Goal: Check status: Check status

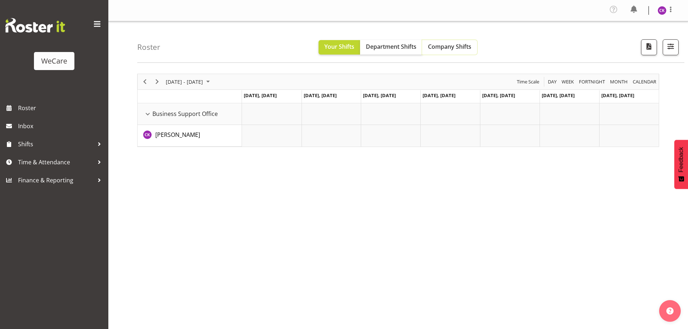
drag, startPoint x: 445, startPoint y: 49, endPoint x: 406, endPoint y: 56, distance: 39.0
click at [445, 48] on span "Company Shifts" at bounding box center [449, 47] width 43 height 8
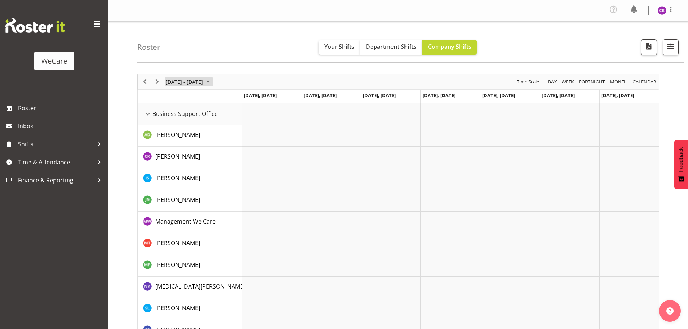
click at [193, 80] on span "[DATE] - [DATE]" at bounding box center [184, 81] width 39 height 9
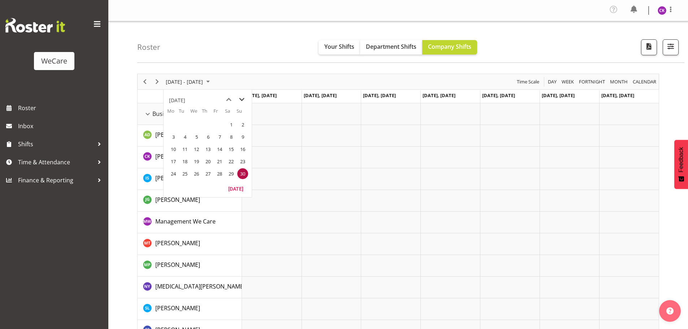
click at [244, 98] on span "next month" at bounding box center [242, 99] width 13 height 13
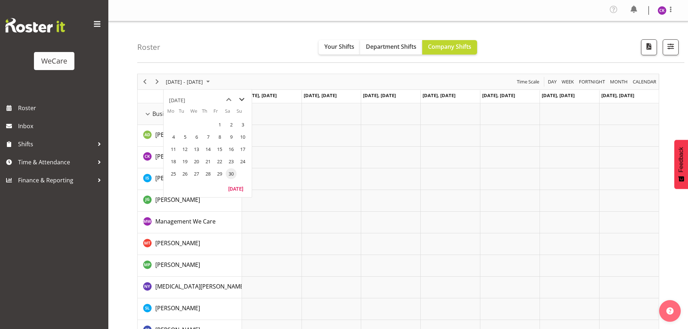
click at [244, 98] on span "next month" at bounding box center [242, 99] width 13 height 13
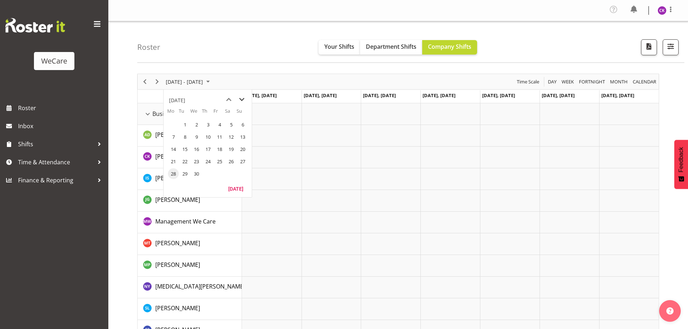
click at [244, 98] on span "next month" at bounding box center [242, 99] width 13 height 13
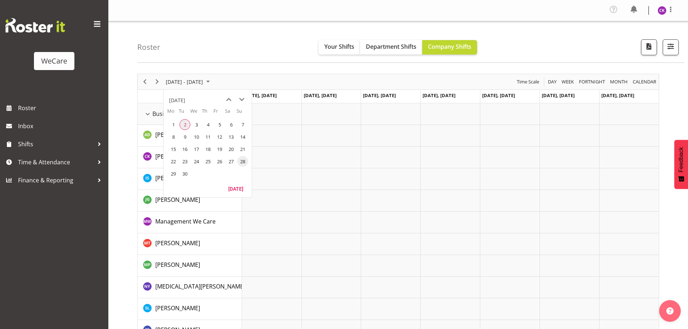
click at [188, 124] on span "2" at bounding box center [185, 124] width 11 height 11
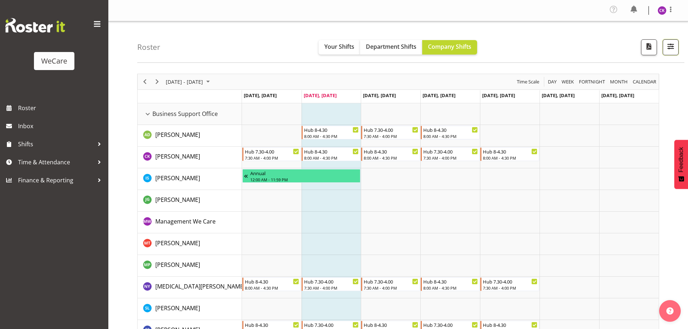
click at [675, 48] on span "button" at bounding box center [670, 46] width 9 height 9
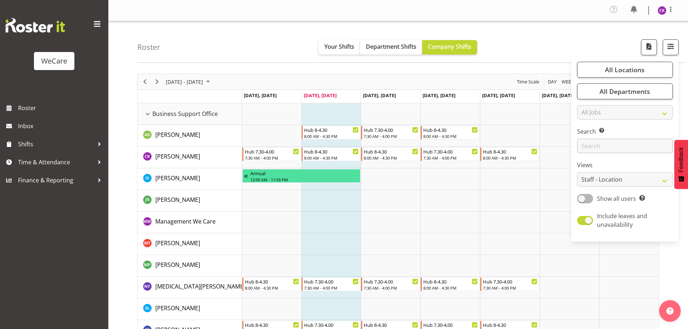
drag, startPoint x: 620, startPoint y: 138, endPoint x: 616, endPoint y: 145, distance: 8.1
click at [620, 138] on div "Search Search for a particular employee" at bounding box center [625, 140] width 96 height 26
click at [615, 145] on input "text" at bounding box center [625, 146] width 96 height 14
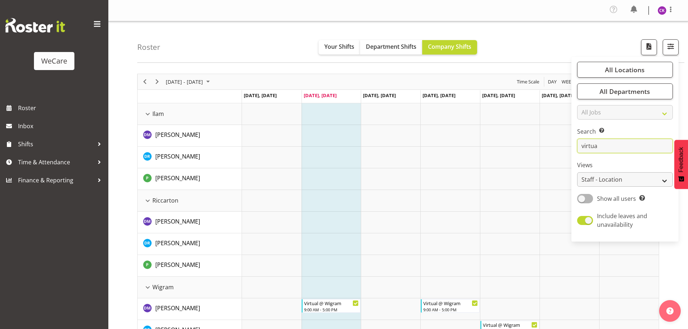
type input "virtual"
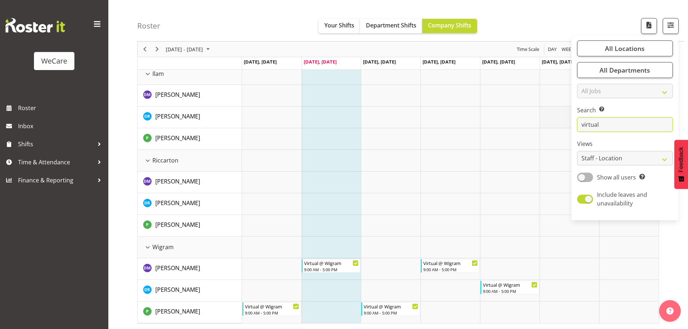
drag, startPoint x: 602, startPoint y: 120, endPoint x: 565, endPoint y: 123, distance: 37.0
click at [565, 123] on div "Roster Your Shifts Department Shifts Company Shifts All Locations Clear Busines…" at bounding box center [398, 155] width 580 height 348
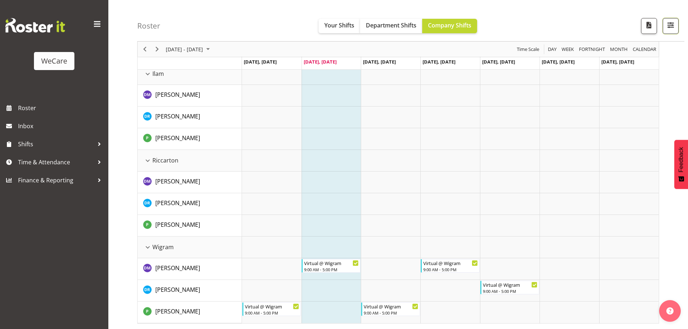
click at [670, 24] on span "button" at bounding box center [670, 24] width 9 height 9
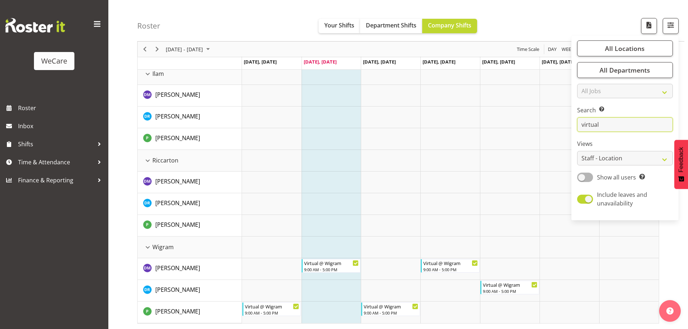
click at [643, 126] on input "virtual" at bounding box center [625, 124] width 96 height 14
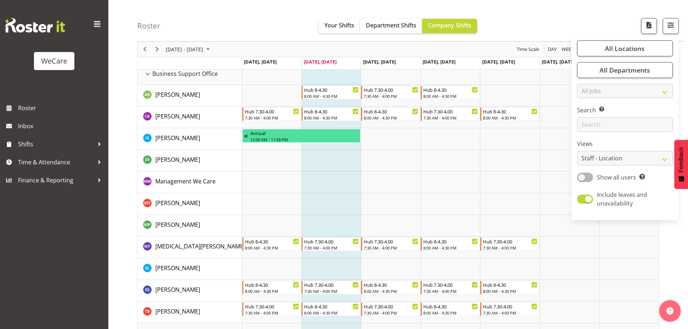
click at [333, 182] on td "Timeline Week of September 2, 2025" at bounding box center [332, 183] width 60 height 22
